Goal: Information Seeking & Learning: Learn about a topic

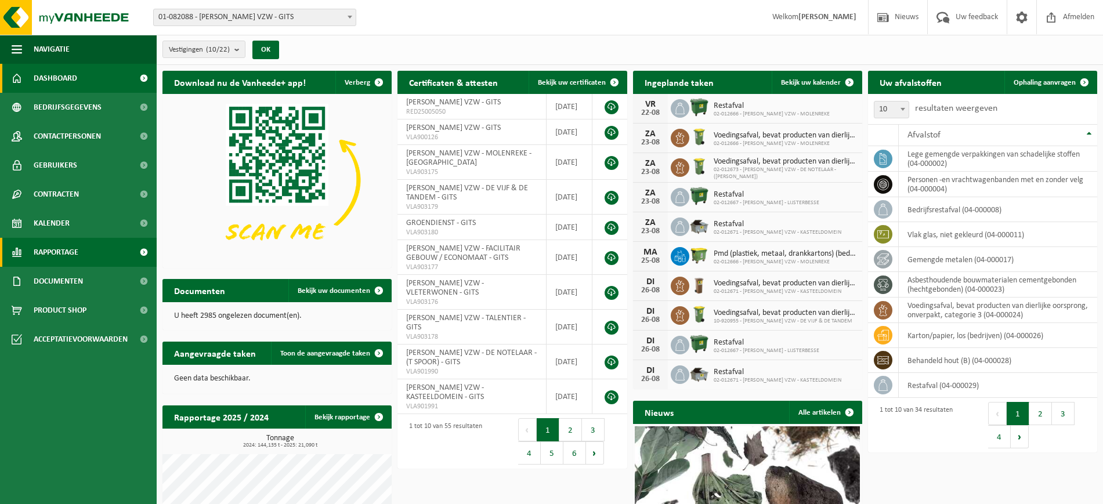
click at [71, 255] on span "Rapportage" at bounding box center [56, 252] width 45 height 29
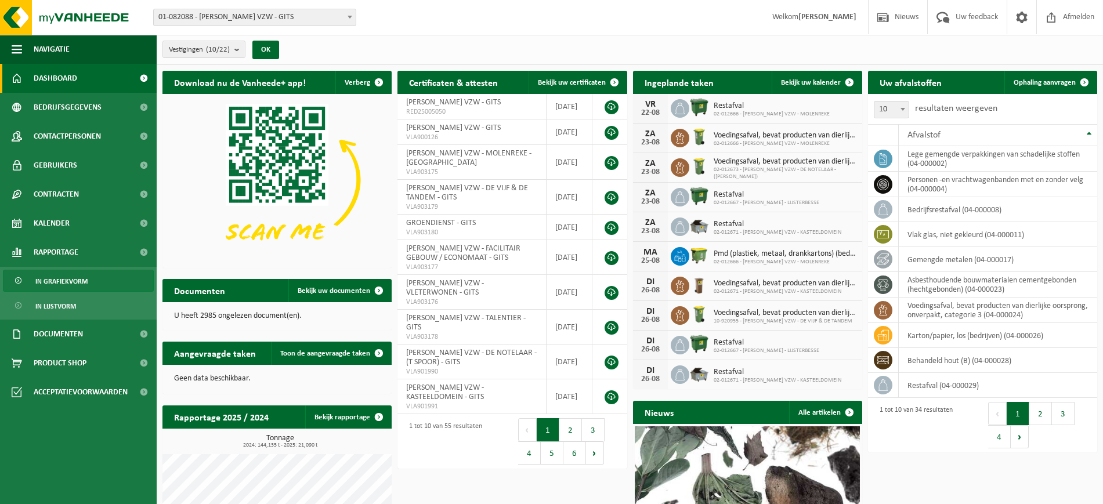
click at [63, 276] on span "In grafiekvorm" at bounding box center [61, 281] width 52 height 22
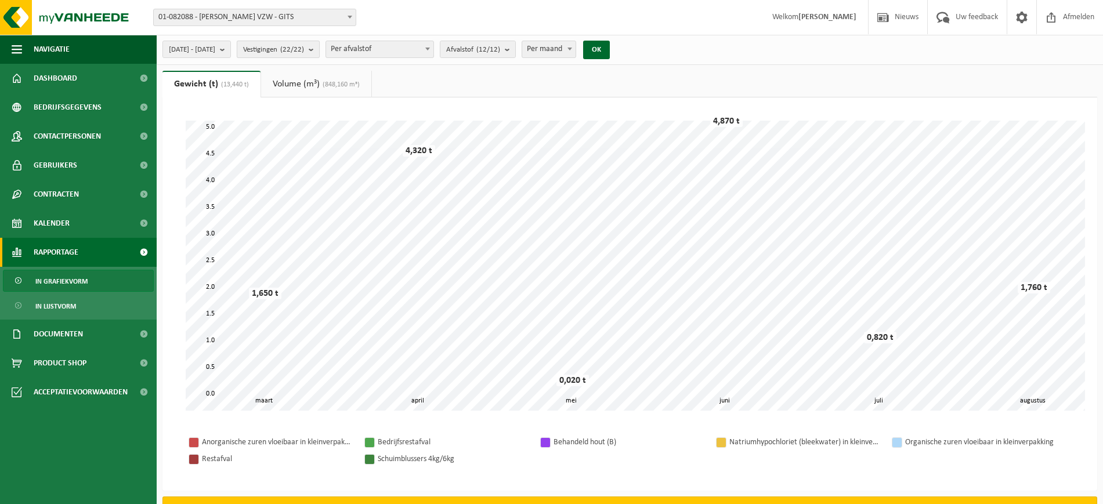
click at [319, 53] on b "submit" at bounding box center [314, 49] width 10 height 16
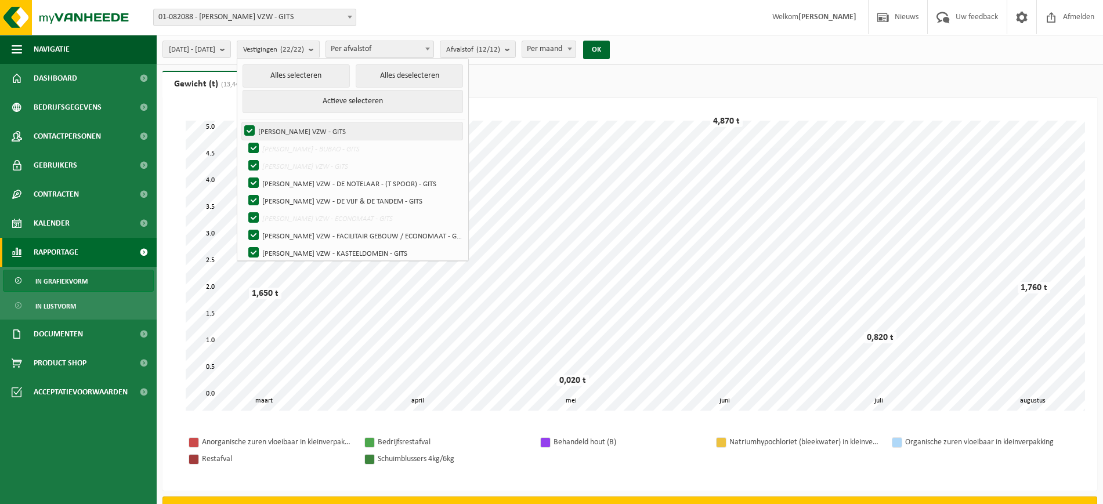
click at [280, 128] on label "[PERSON_NAME] VZW - GITS" at bounding box center [352, 130] width 220 height 17
click at [240, 122] on input "[PERSON_NAME] VZW - GITS" at bounding box center [240, 122] width 1 height 1
checkbox input "false"
click at [424, 71] on button "Alles deselecteren" at bounding box center [409, 75] width 107 height 23
checkbox input "false"
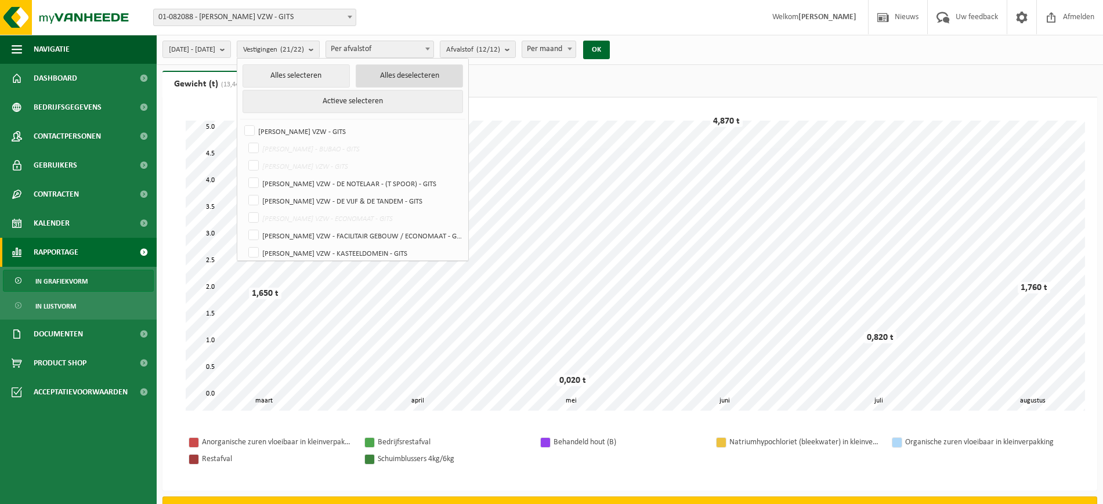
checkbox input "false"
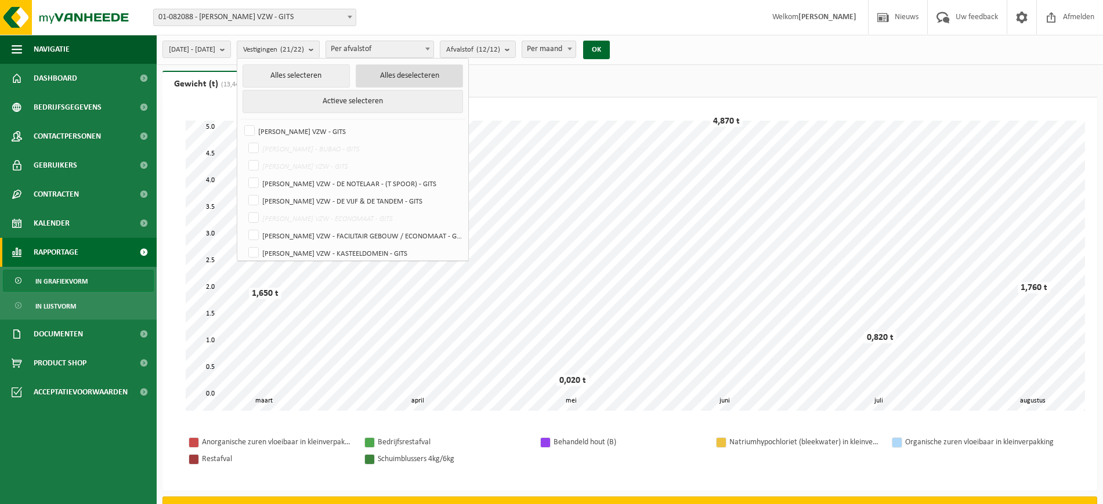
checkbox input "false"
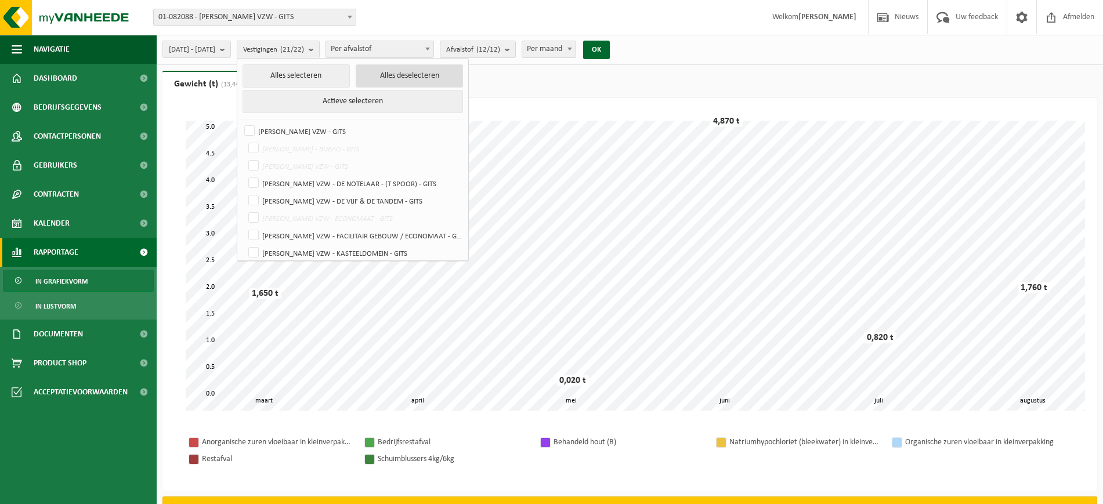
checkbox input "false"
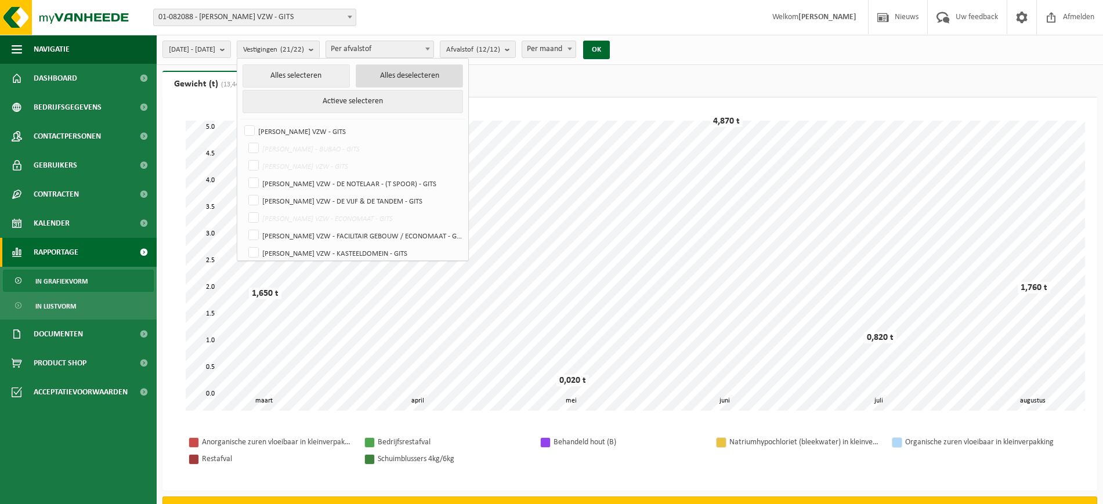
checkbox input "false"
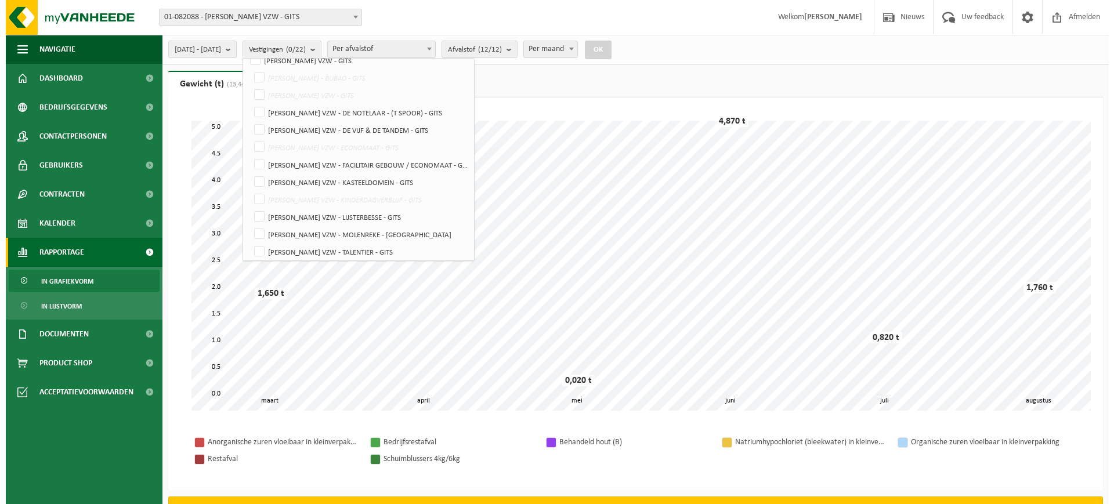
scroll to position [72, 0]
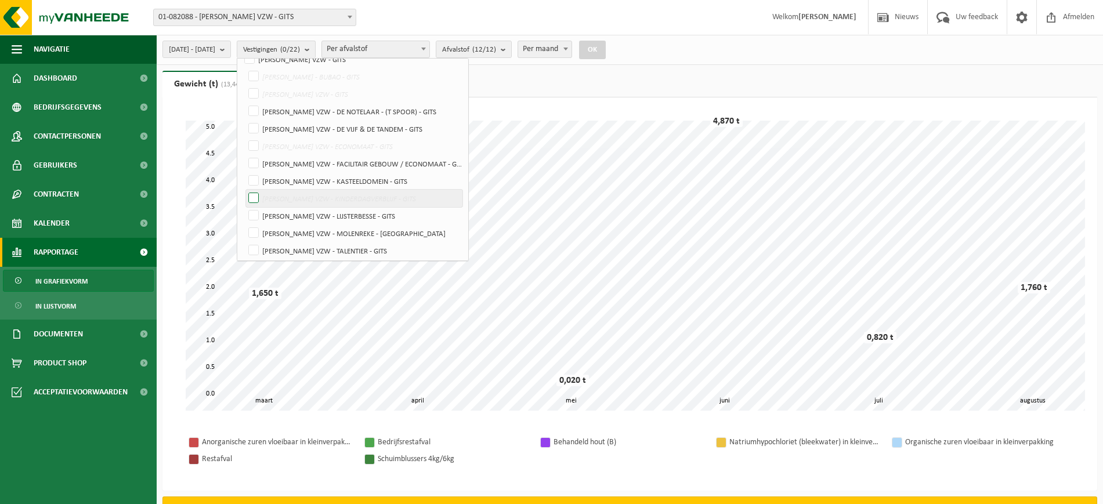
click at [284, 197] on label "[PERSON_NAME] VZW - KINDERDAGVERBLIJF - GITS" at bounding box center [354, 198] width 216 height 17
click at [244, 190] on input "[PERSON_NAME] VZW - KINDERDAGVERBLIJF - GITS" at bounding box center [244, 189] width 1 height 1
click at [231, 50] on button "[DATE] - [DATE]" at bounding box center [196, 49] width 68 height 17
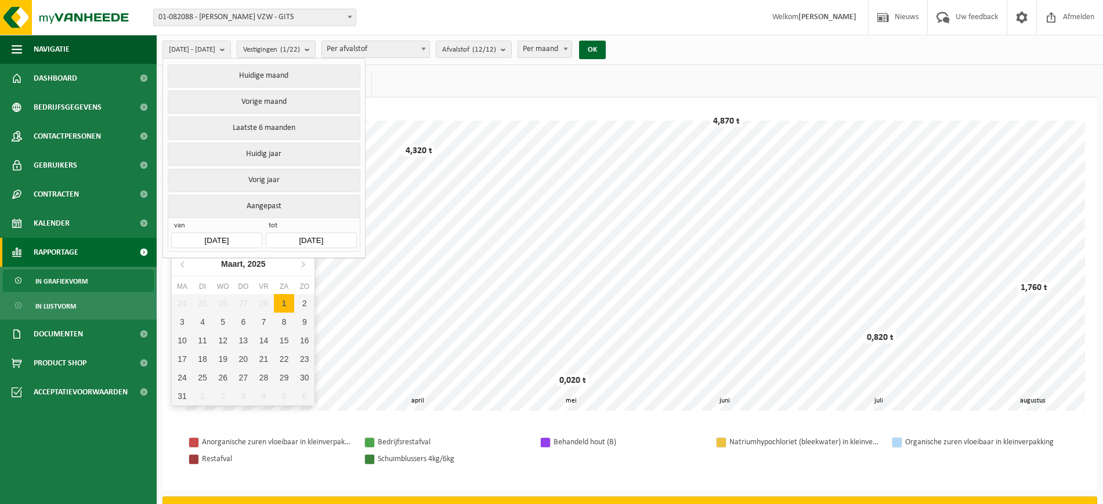
click at [234, 234] on input "[DATE]" at bounding box center [216, 241] width 91 height 16
click at [606, 49] on button "OK" at bounding box center [592, 50] width 27 height 19
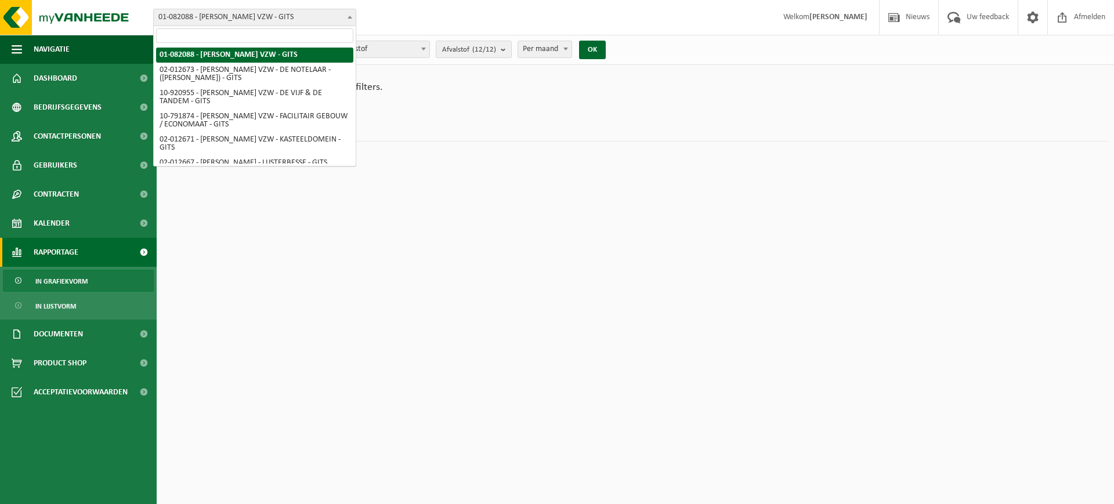
click at [344, 18] on span at bounding box center [350, 16] width 12 height 15
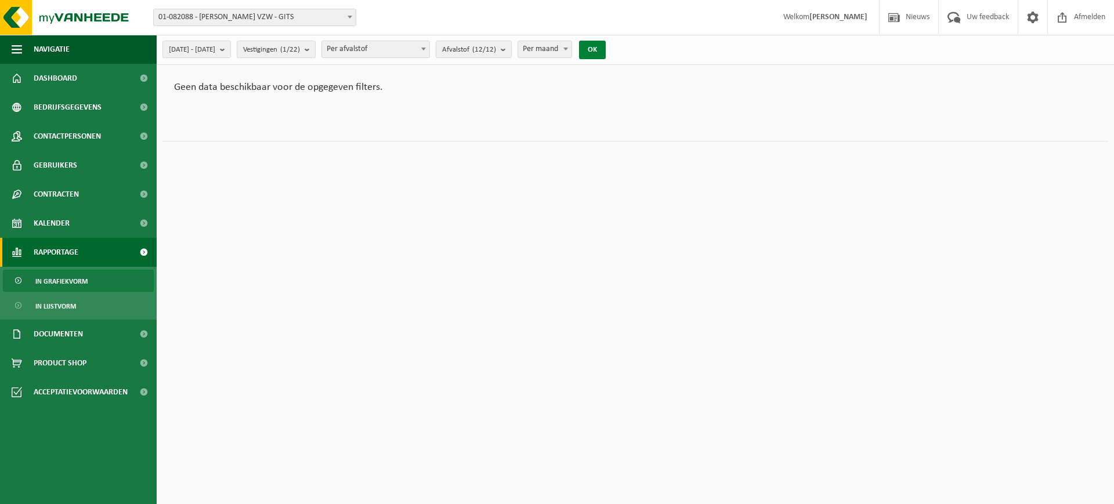
click at [606, 48] on button "OK" at bounding box center [592, 50] width 27 height 19
click at [300, 49] on count "(1/22)" at bounding box center [290, 50] width 20 height 8
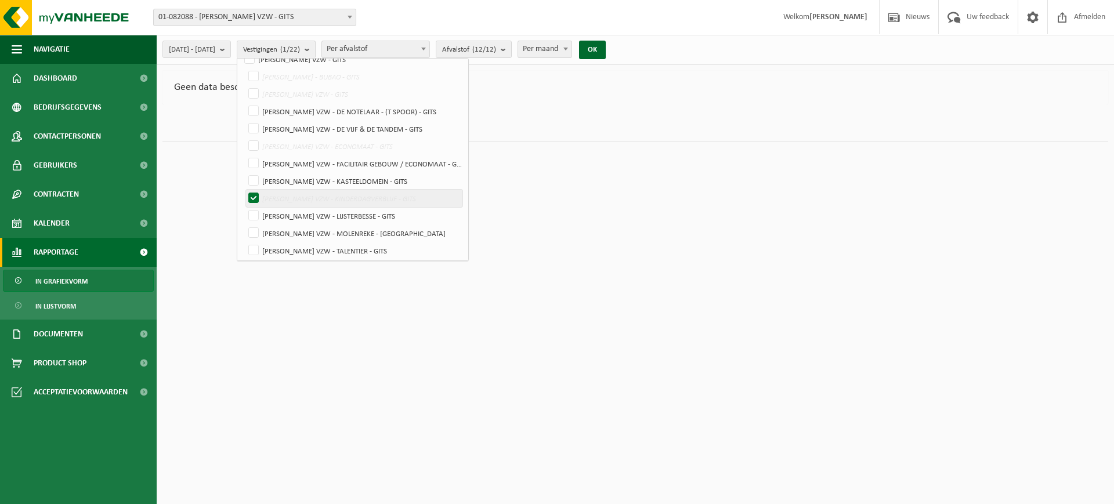
click at [278, 194] on label "[PERSON_NAME] VZW - KINDERDAGVERBLIJF - GITS" at bounding box center [354, 198] width 216 height 17
click at [244, 190] on input "[PERSON_NAME] VZW - KINDERDAGVERBLIJF - GITS" at bounding box center [244, 189] width 1 height 1
checkbox input "false"
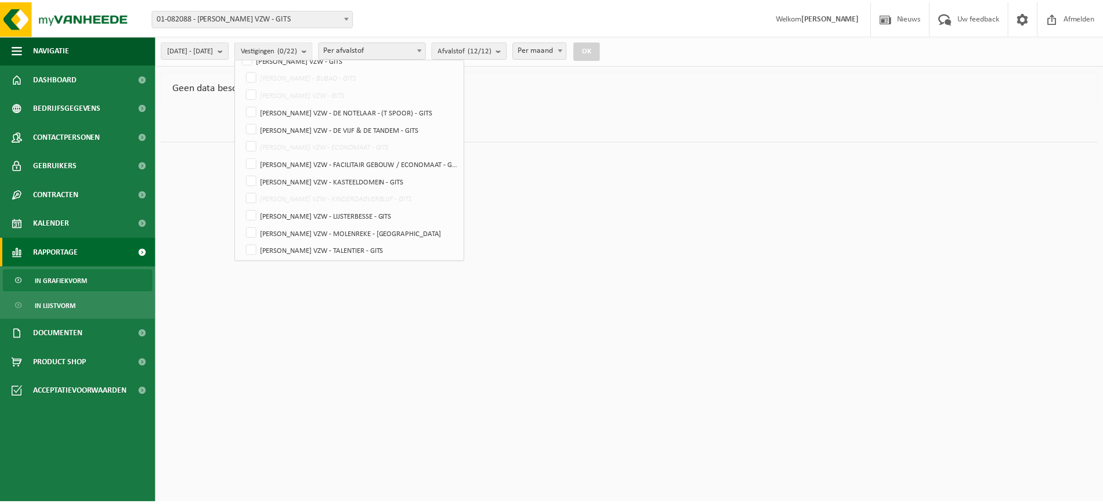
scroll to position [0, 0]
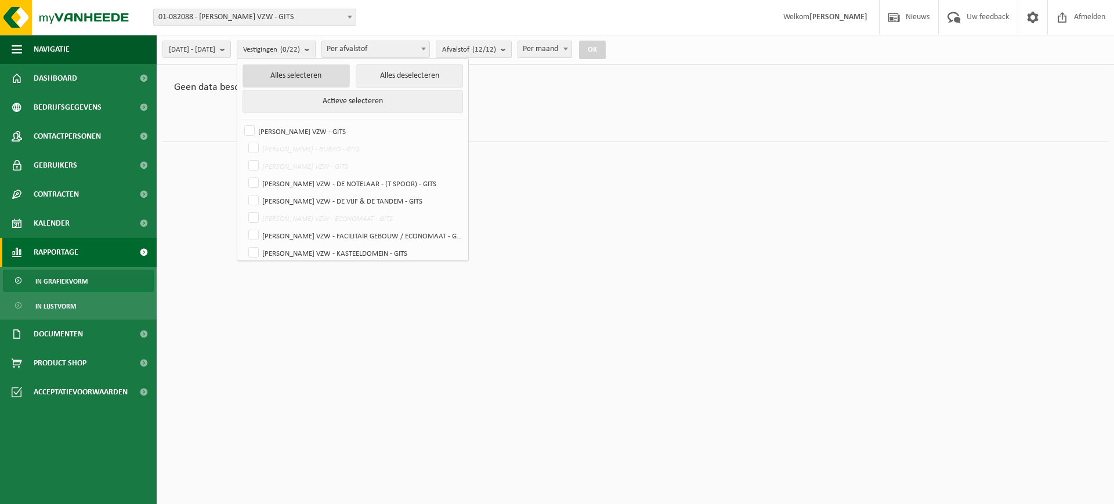
click at [350, 77] on button "Alles selecteren" at bounding box center [295, 75] width 107 height 23
checkbox input "true"
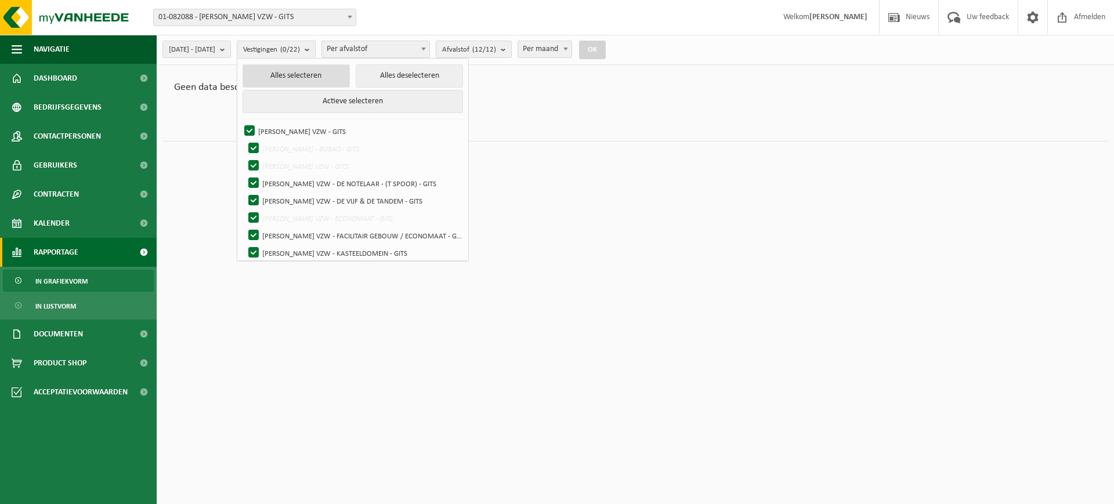
checkbox input "true"
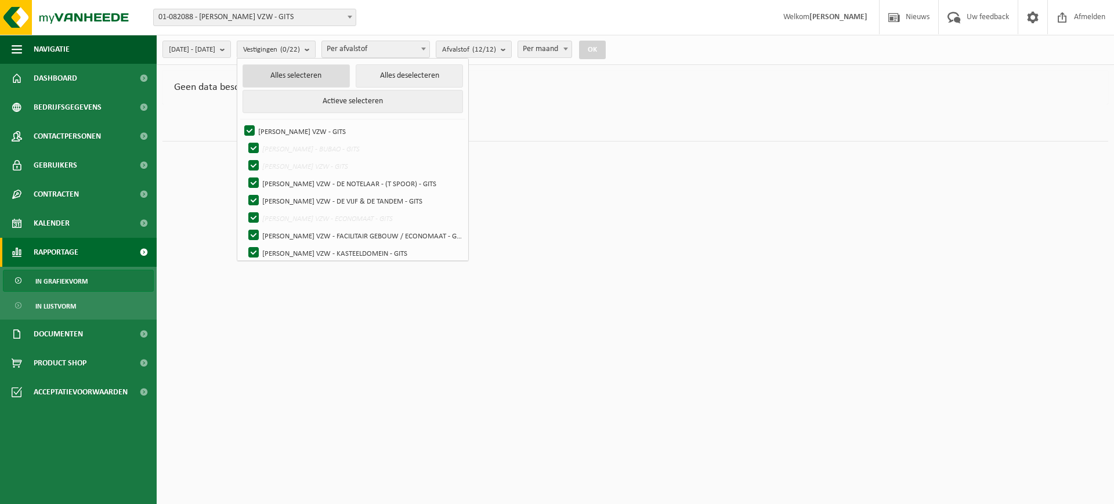
checkbox input "true"
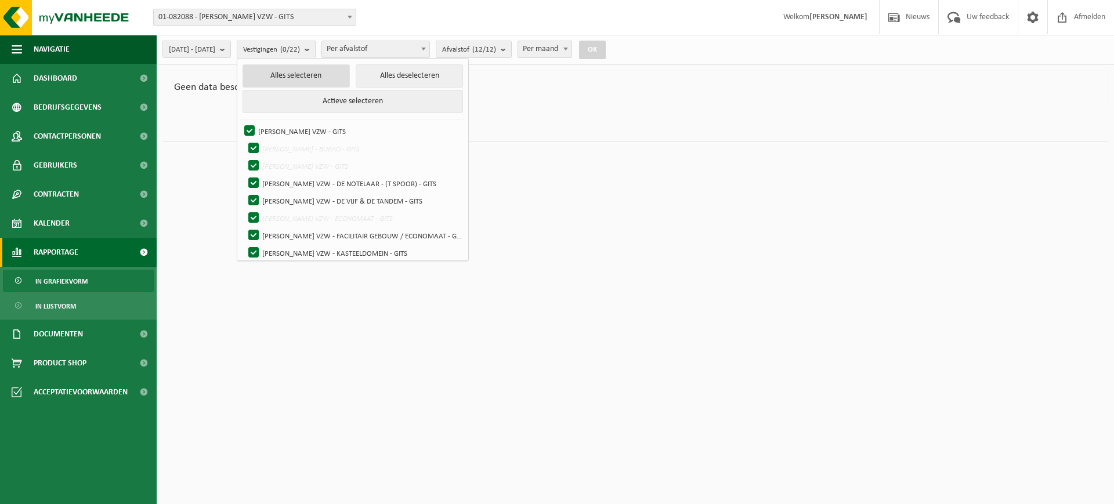
checkbox input "true"
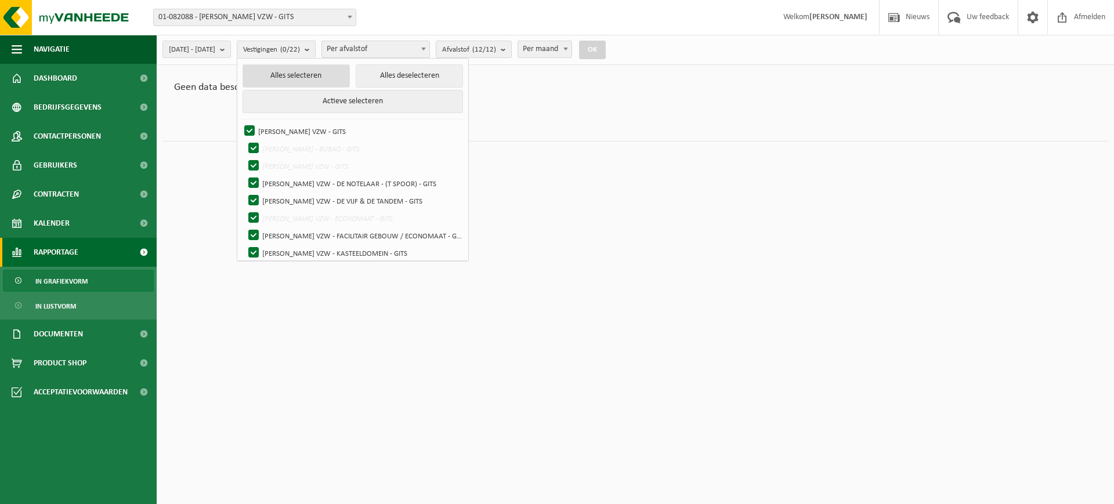
checkbox input "true"
click at [610, 50] on button "OK" at bounding box center [596, 50] width 27 height 19
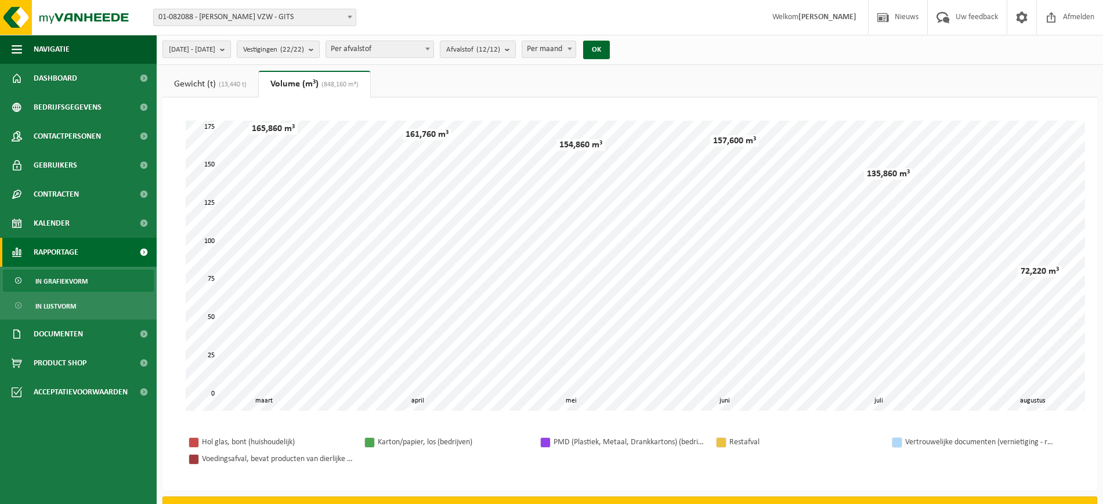
click at [231, 50] on button "[DATE] - [DATE]" at bounding box center [196, 49] width 68 height 17
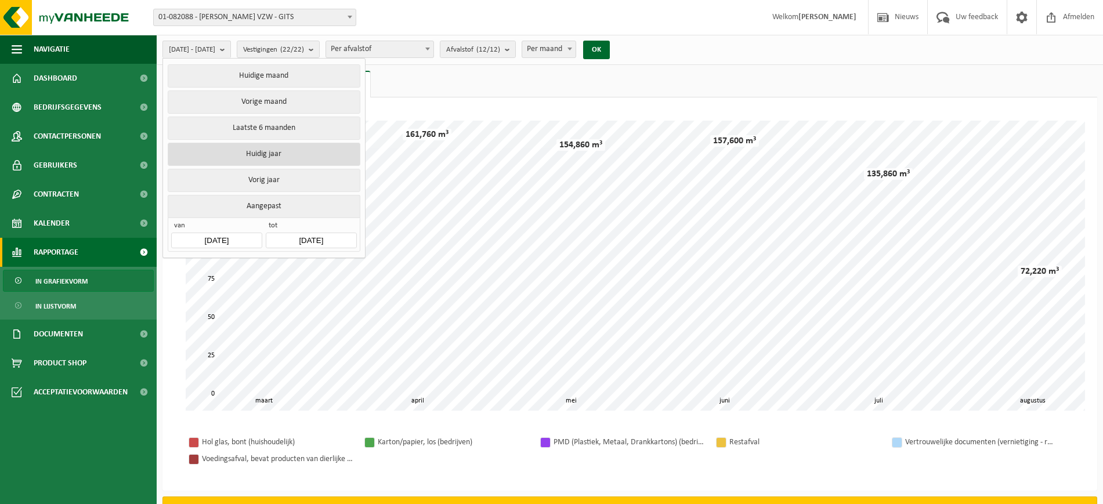
click at [248, 157] on button "Huidig jaar" at bounding box center [264, 154] width 192 height 23
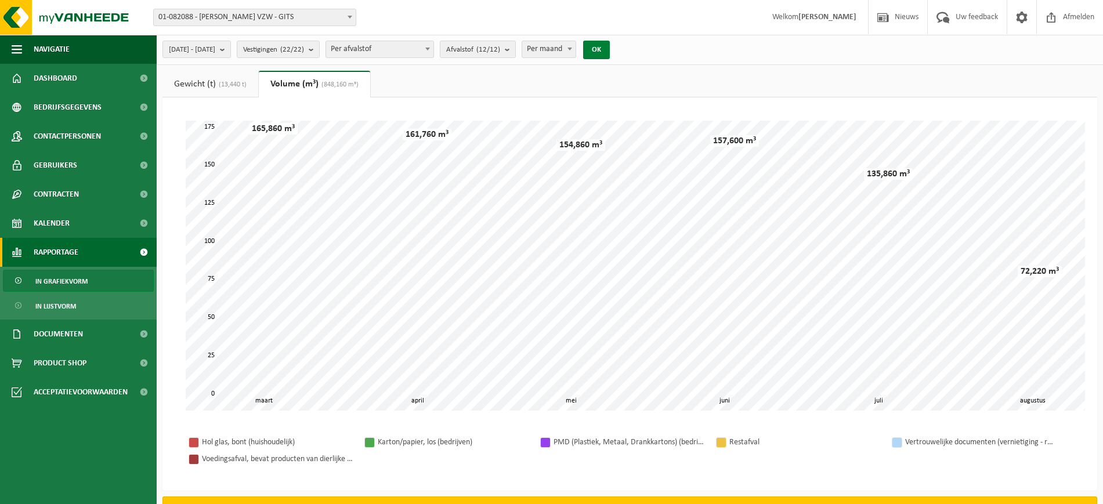
click at [610, 51] on button "OK" at bounding box center [596, 50] width 27 height 19
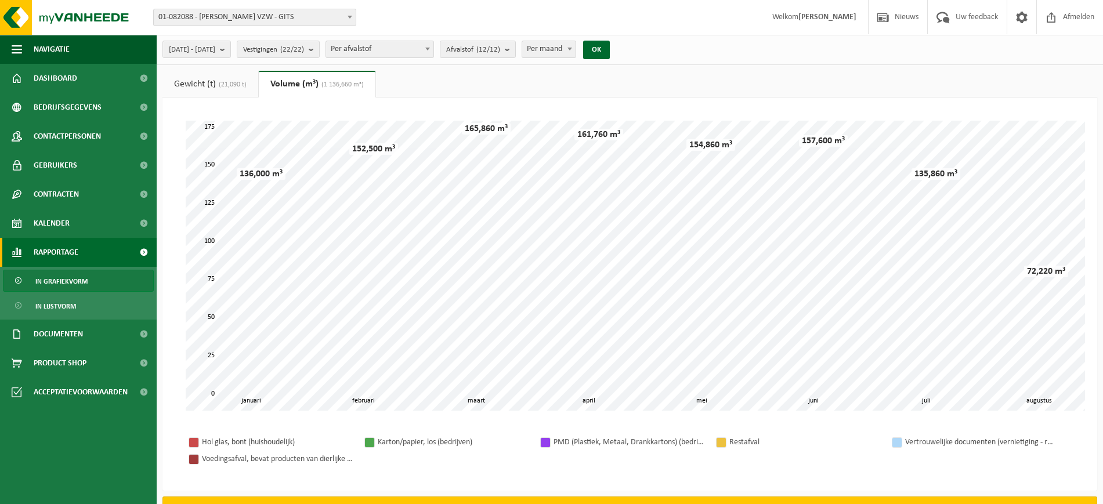
click at [218, 85] on span "(21,090 t)" at bounding box center [231, 84] width 31 height 7
